Goal: Transaction & Acquisition: Purchase product/service

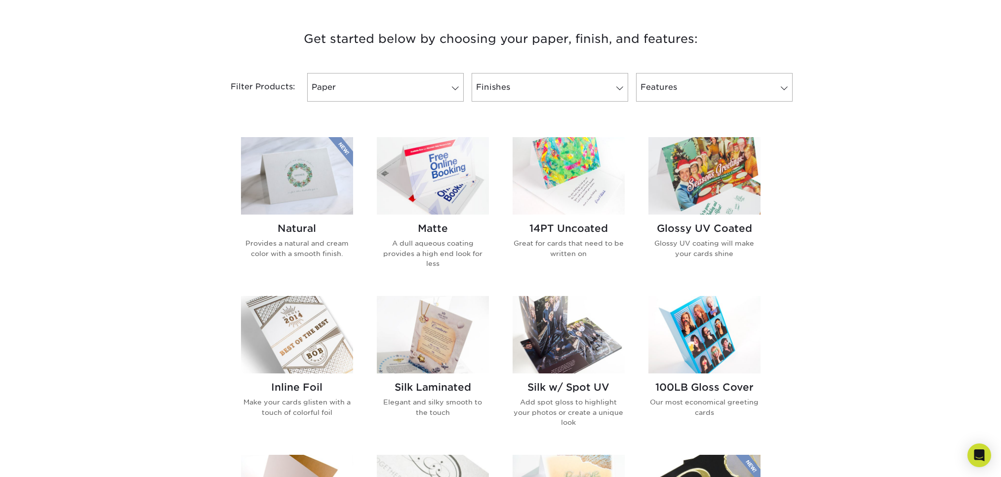
scroll to position [361, 0]
click at [556, 193] on img at bounding box center [569, 177] width 112 height 78
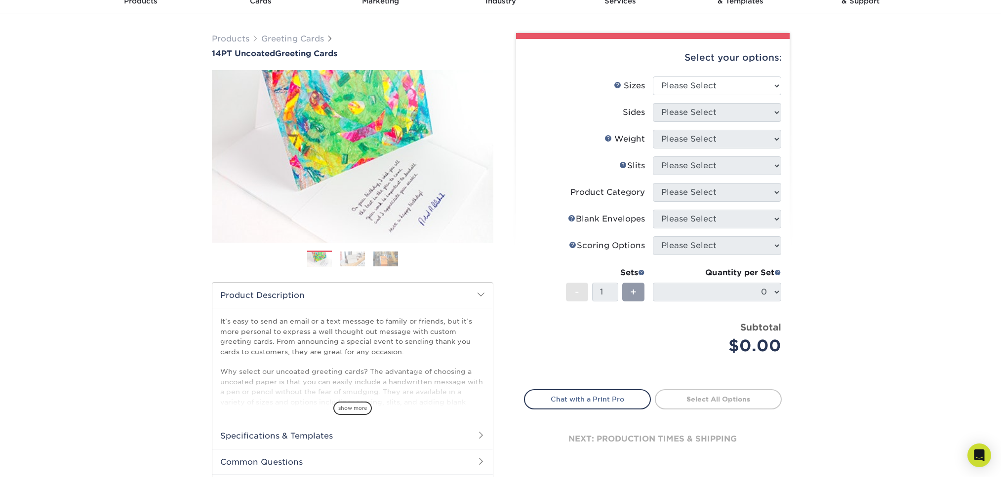
scroll to position [49, 0]
select select "7.00x10.00"
select select "13abbda7-1d64-4f25-8bb2-c179b224825d"
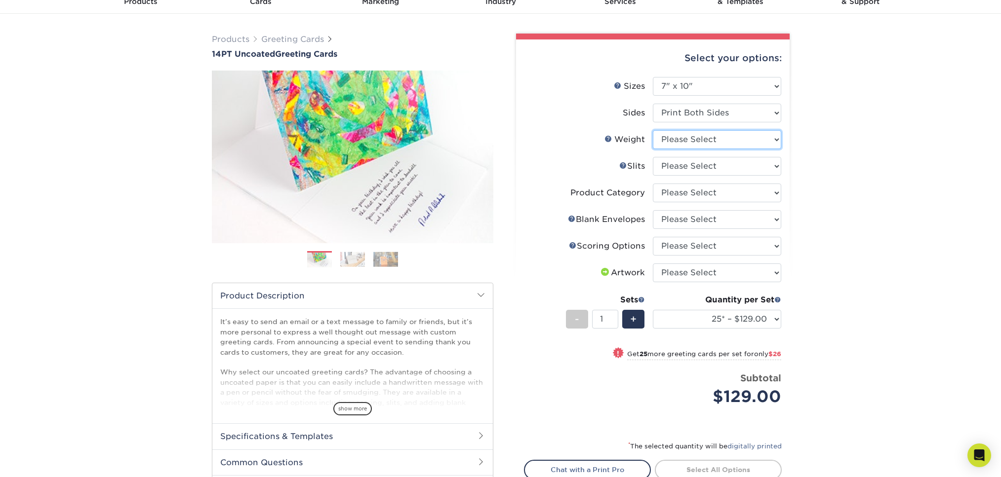
select select "14PT Uncoated"
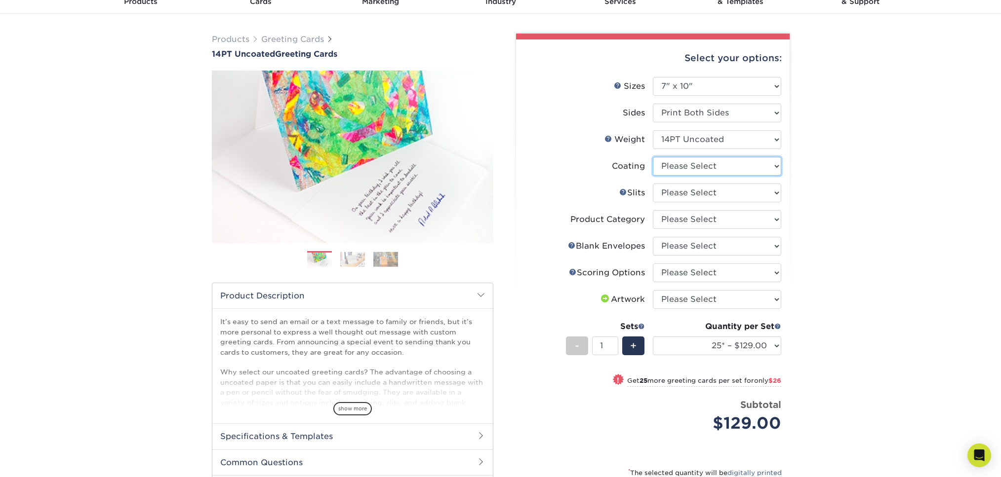
select select "3e7618de-abca-4bda-9f97-8b9129e913d8"
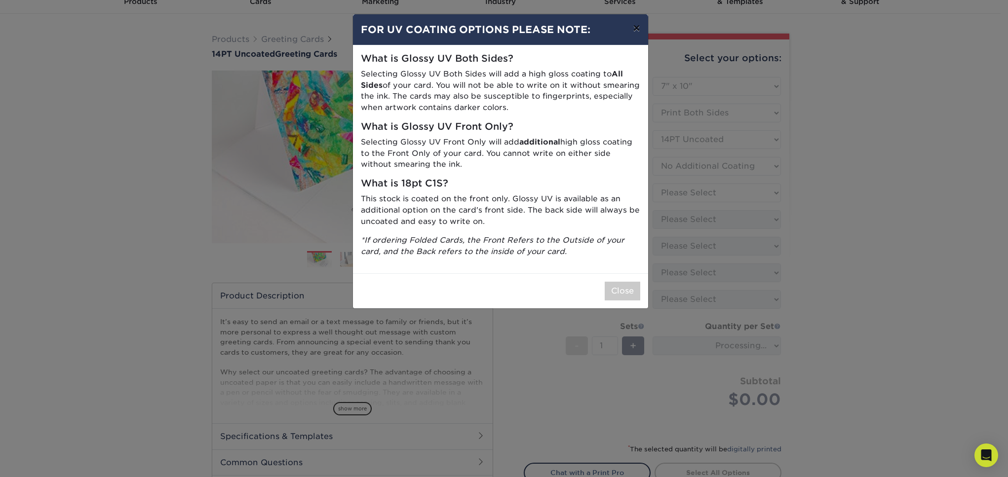
click at [636, 31] on button "×" at bounding box center [636, 28] width 23 height 28
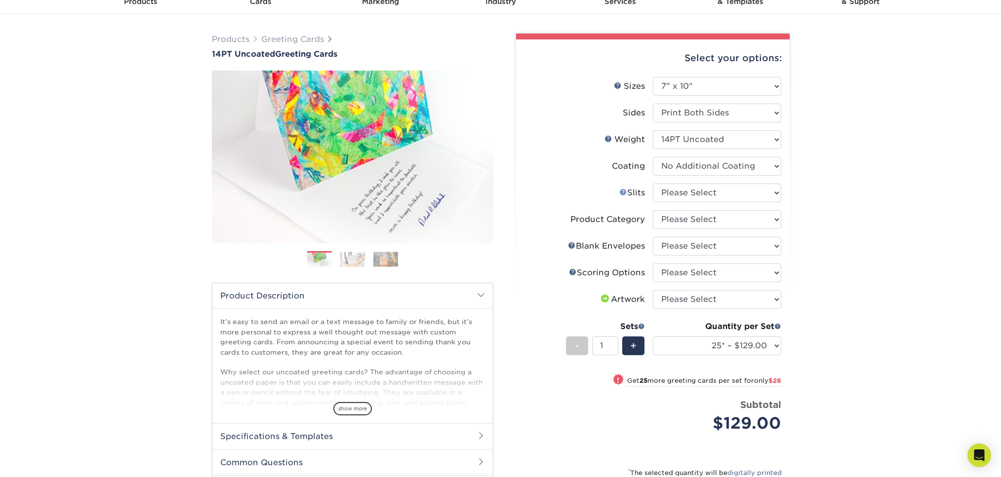
click at [621, 192] on link "Slits Help" at bounding box center [623, 192] width 8 height 8
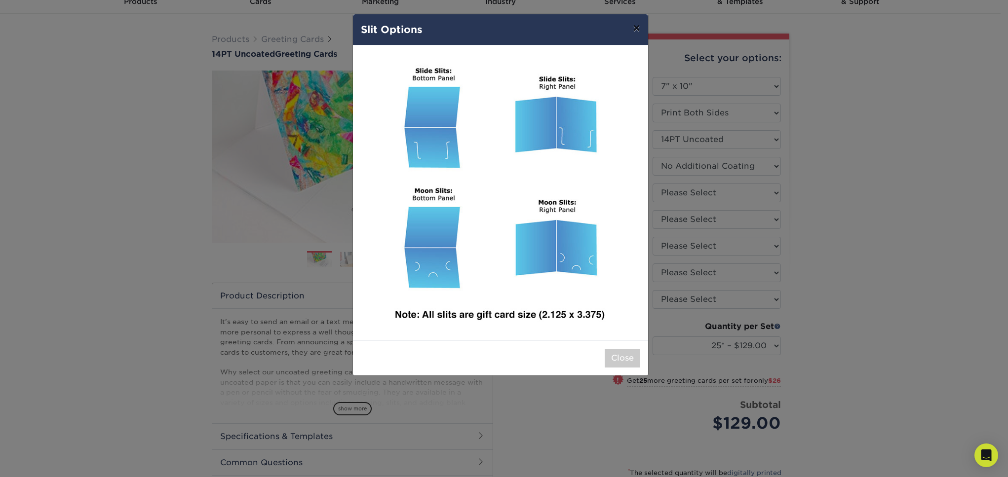
click at [640, 30] on button "×" at bounding box center [636, 28] width 23 height 28
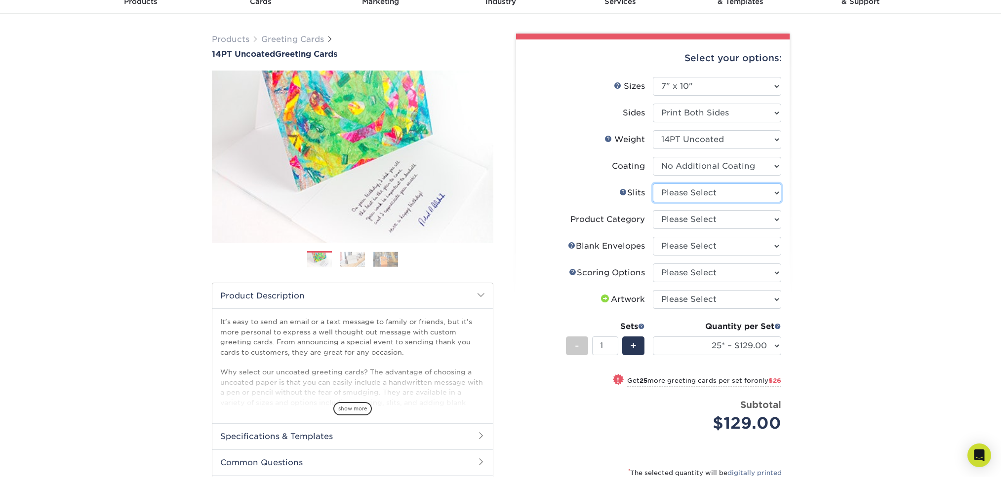
select select "deb7656e-ef44-4870-9bd4-e21fa4c85781"
click at [622, 191] on link "Slits Help" at bounding box center [623, 192] width 8 height 8
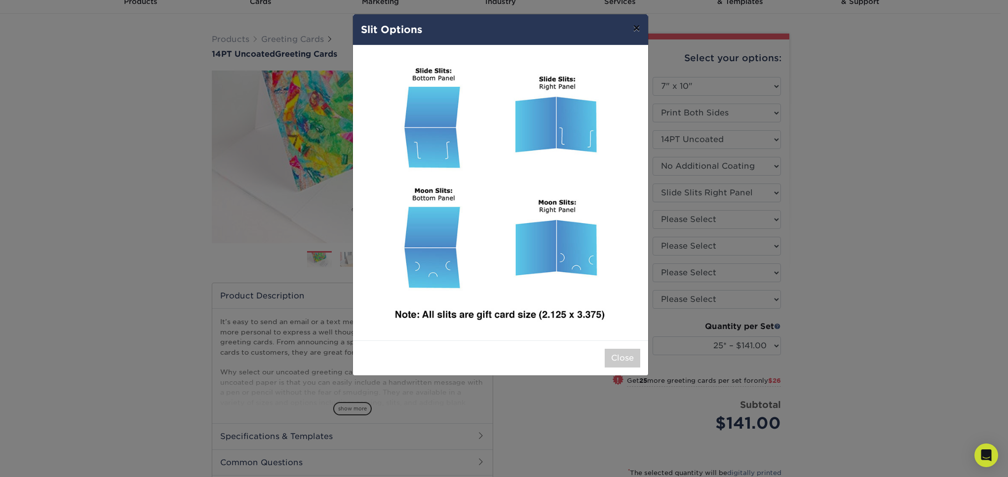
click at [640, 27] on button "×" at bounding box center [636, 28] width 23 height 28
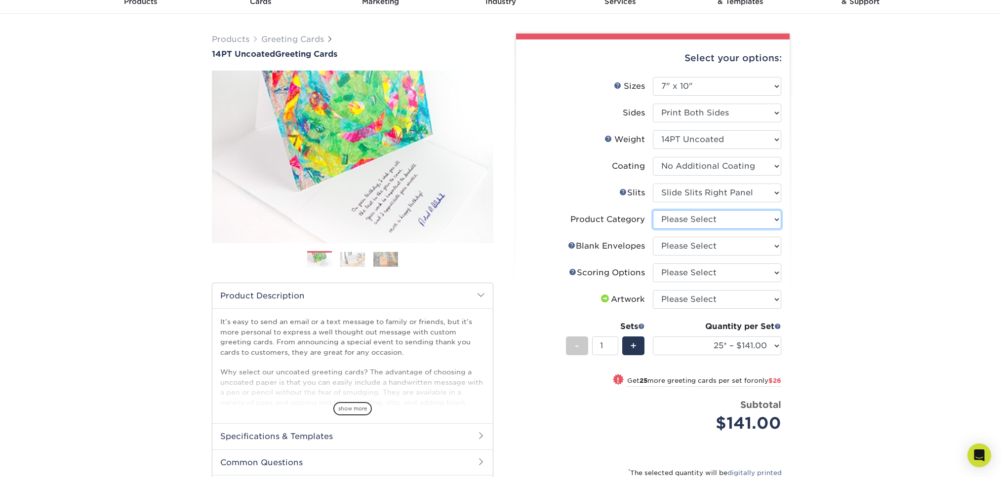
select select "b7f8198f-f281-4438-a52e-cd7a5c5c0cfc"
select select "9f137334-7cf0-4a73-8a74-a4df662606ea"
click at [572, 245] on link "Envelope Help" at bounding box center [572, 245] width 8 height 8
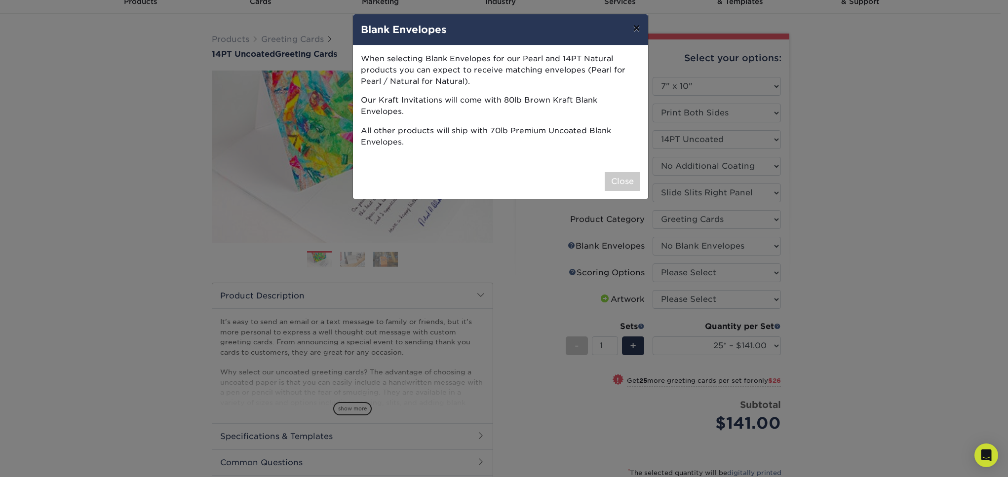
click at [638, 28] on button "×" at bounding box center [636, 28] width 23 height 28
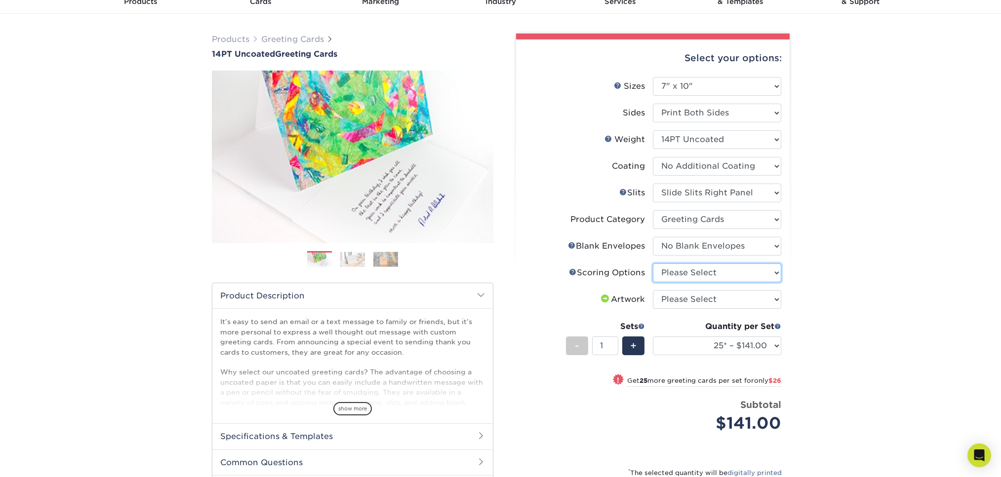
select select "b23166fa-223a-4016-b2d3-d3438452c7d9"
select select "upload"
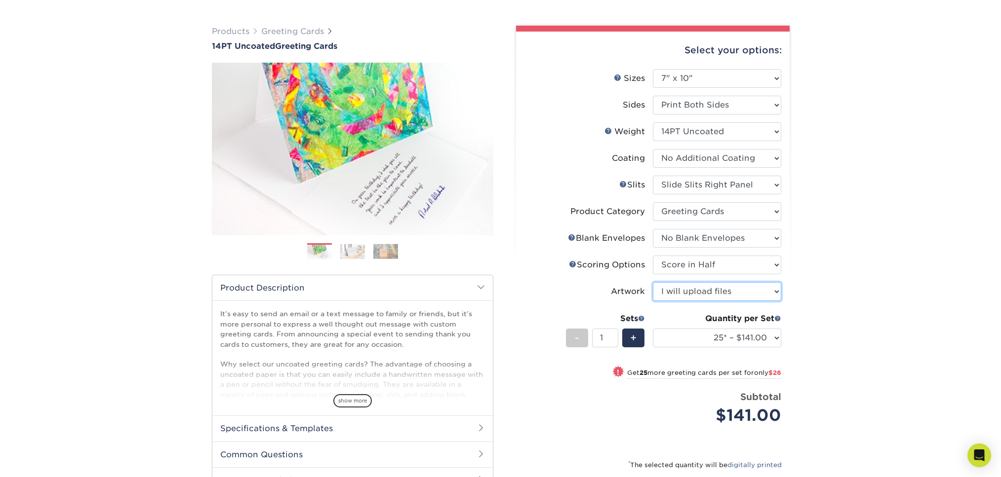
scroll to position [59, 0]
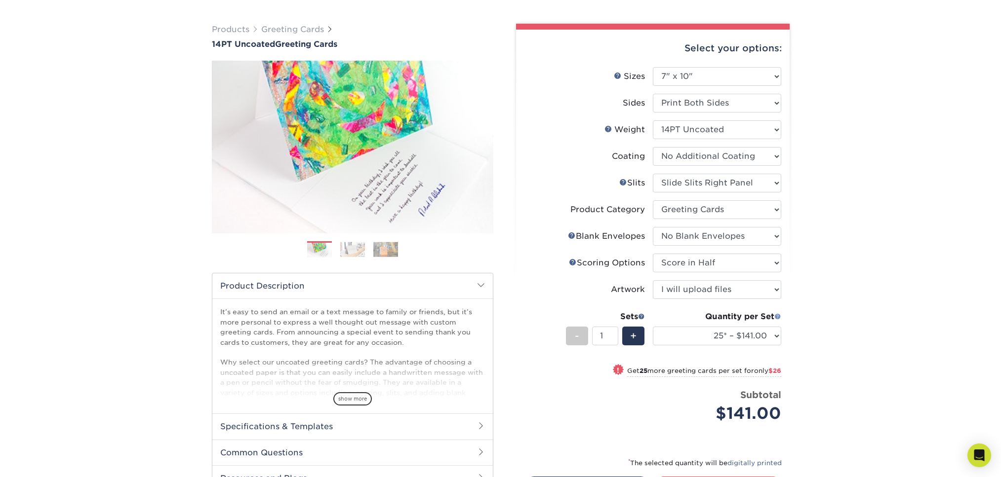
click at [777, 314] on span at bounding box center [777, 316] width 7 height 7
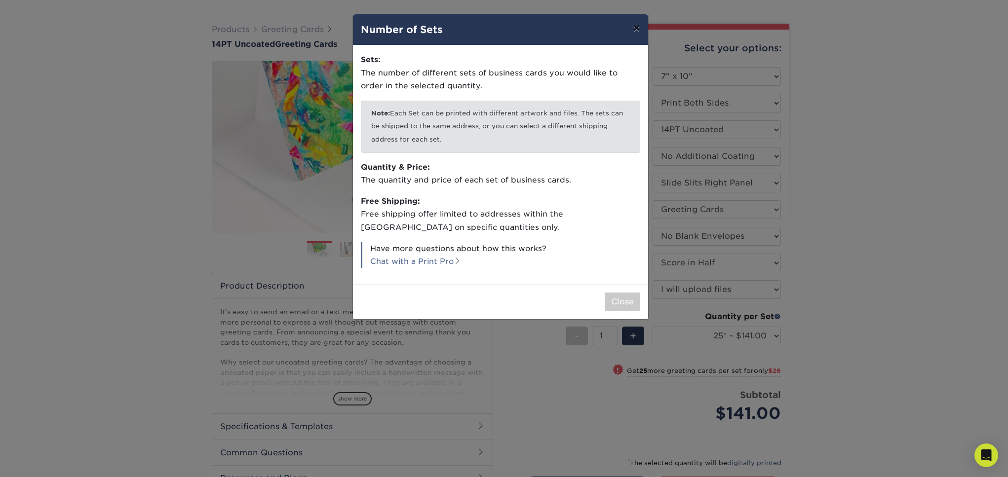
click at [636, 29] on button "×" at bounding box center [636, 28] width 23 height 28
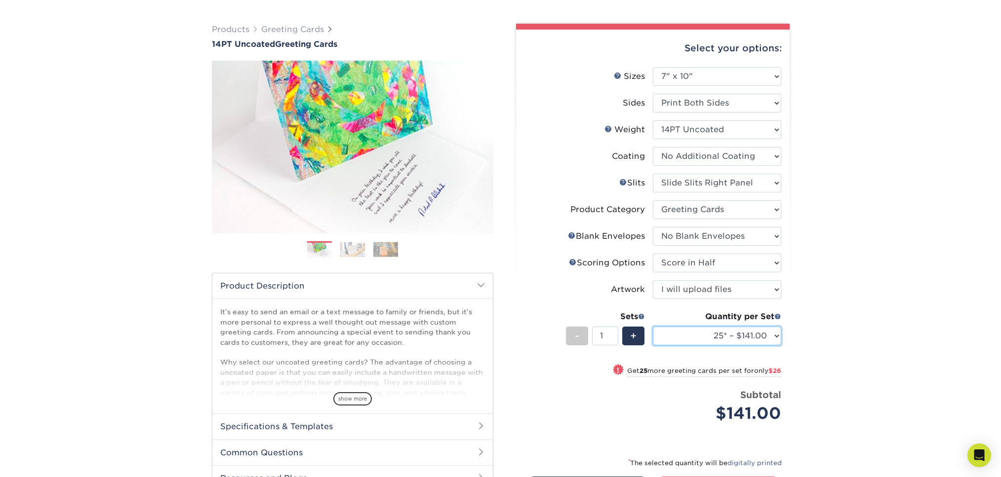
select select "1000 – $430.20"
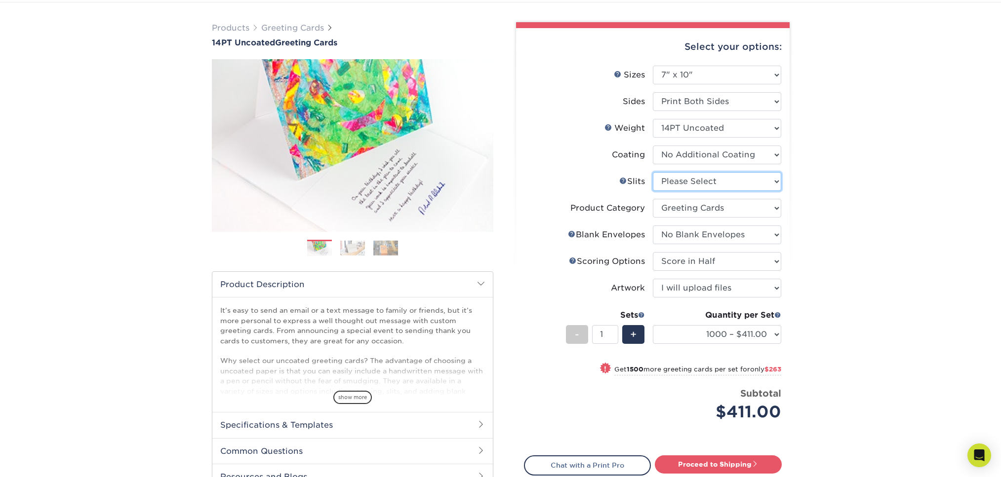
scroll to position [61, 0]
select select "deb7656e-ef44-4870-9bd4-e21fa4c85781"
select select "25* – $141.00"
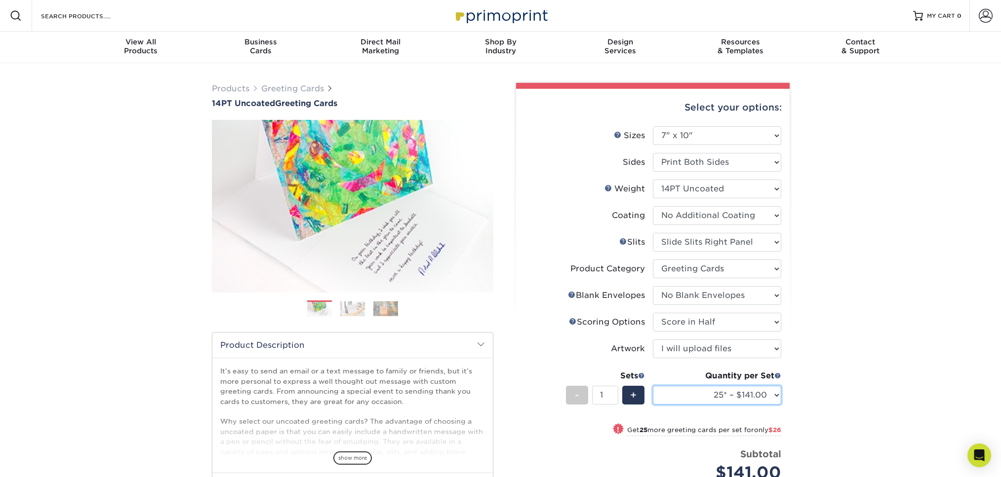
scroll to position [0, 0]
